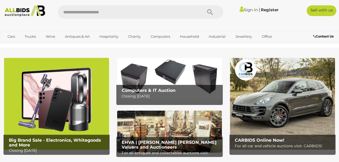
click at [82, 13] on input "text" at bounding box center [127, 11] width 139 height 13
type input "*******"
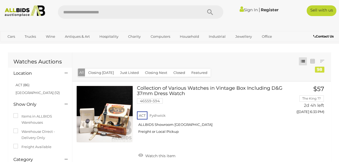
click at [112, 109] on link at bounding box center [104, 114] width 57 height 57
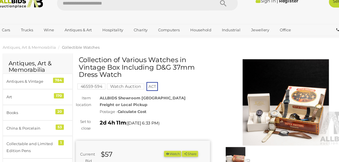
scroll to position [4, 0]
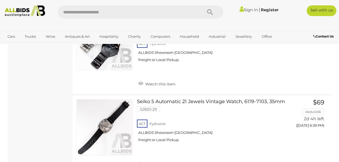
scroll to position [2438, 0]
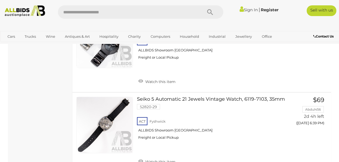
click at [151, 97] on link "Seiko 5 Automatic 21 Jewels Vintage Watch, 6119-7103, 35mm 52820-29 ACT Fyshwick" at bounding box center [212, 120] width 143 height 47
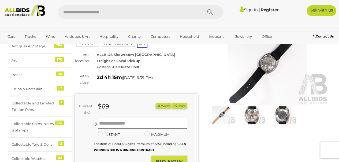
scroll to position [41, 0]
click at [254, 115] on img at bounding box center [252, 116] width 28 height 18
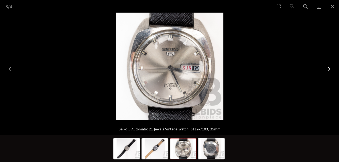
click at [330, 70] on button "Next slide" at bounding box center [328, 69] width 11 height 10
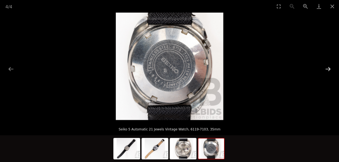
click at [327, 72] on button "Next slide" at bounding box center [328, 69] width 11 height 10
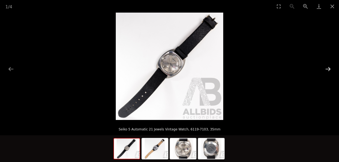
click at [326, 72] on button "Next slide" at bounding box center [328, 69] width 11 height 10
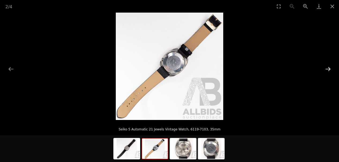
click at [329, 68] on button "Next slide" at bounding box center [328, 69] width 11 height 10
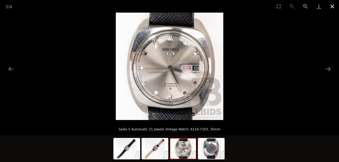
click at [331, 7] on button "Close gallery" at bounding box center [332, 6] width 13 height 13
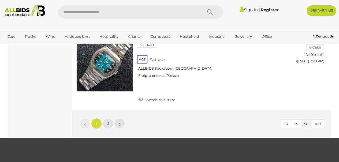
scroll to position [4178, 0]
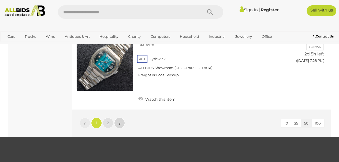
click at [118, 118] on link "»" at bounding box center [119, 123] width 11 height 11
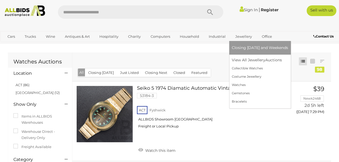
click at [243, 38] on link "Jewellery" at bounding box center [244, 36] width 24 height 9
click at [245, 69] on link "Collectible Watches" at bounding box center [260, 68] width 56 height 8
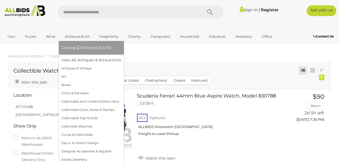
click at [78, 38] on link "Antiques & Art" at bounding box center [77, 36] width 32 height 9
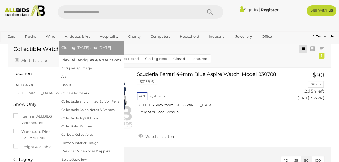
scroll to position [23, 0]
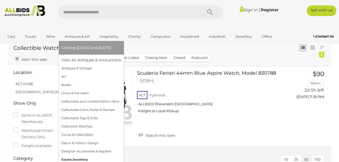
click at [74, 160] on link "Estate Jewellery" at bounding box center [91, 160] width 60 height 8
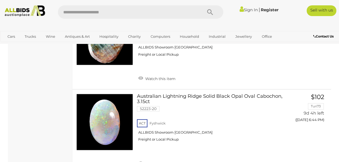
scroll to position [2360, 0]
